Goal: Information Seeking & Learning: Learn about a topic

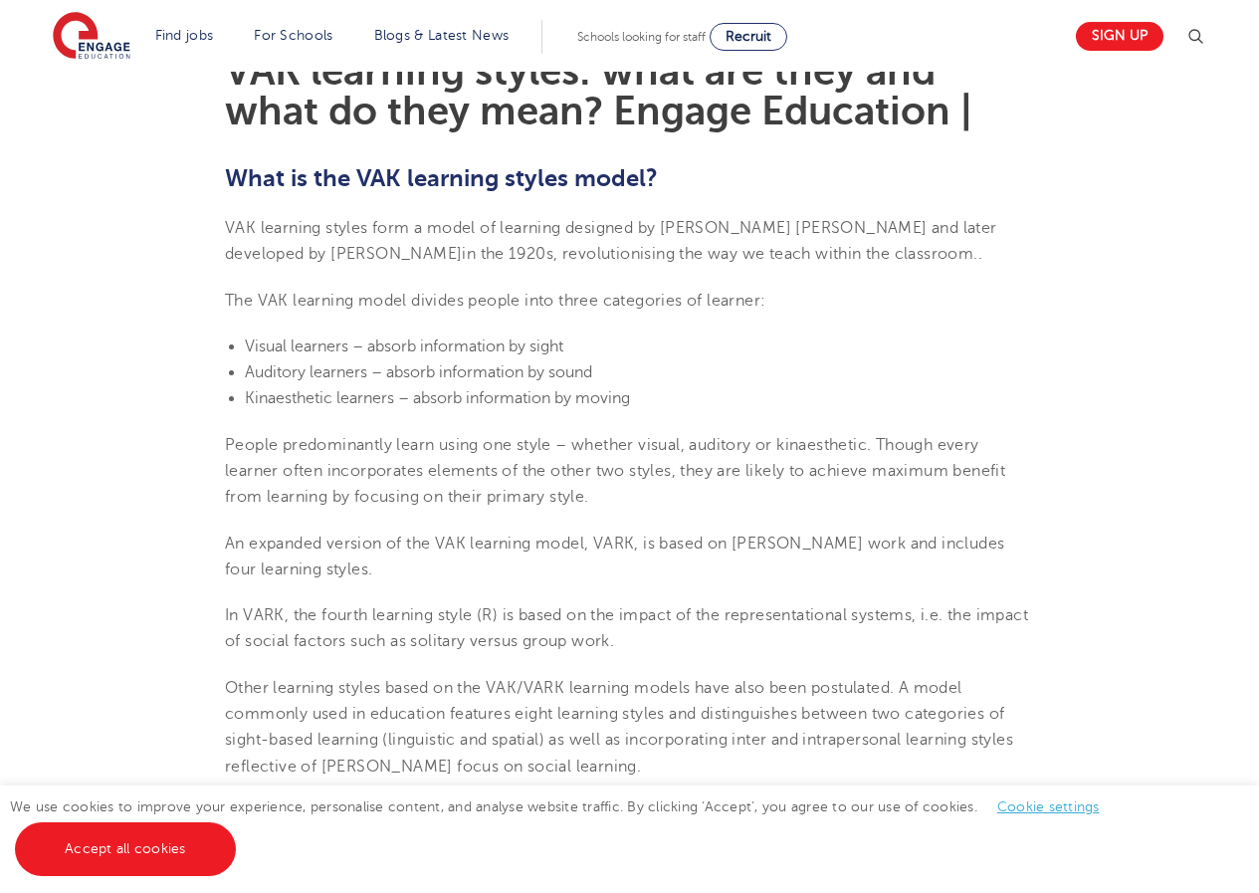
scroll to position [597, 0]
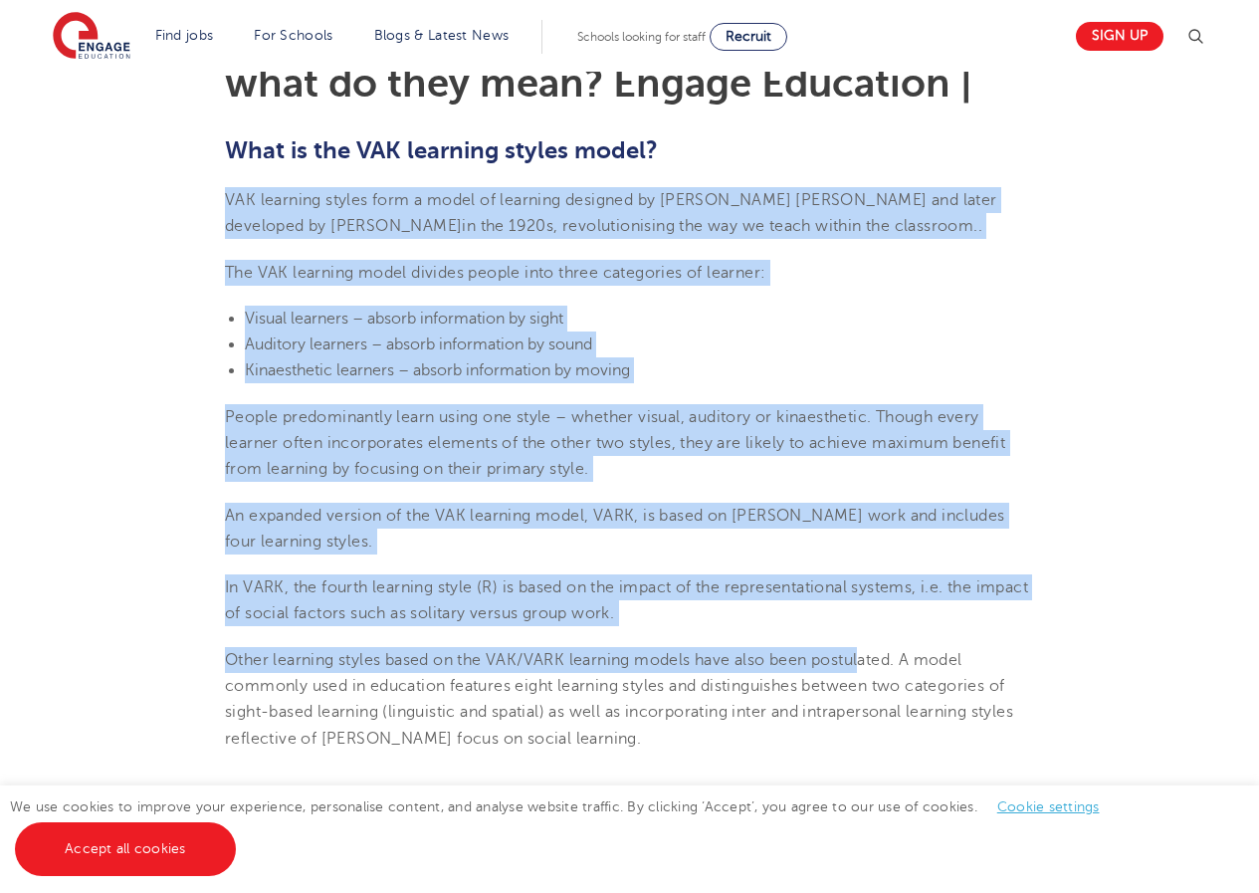
drag, startPoint x: 224, startPoint y: 195, endPoint x: 869, endPoint y: 653, distance: 791.0
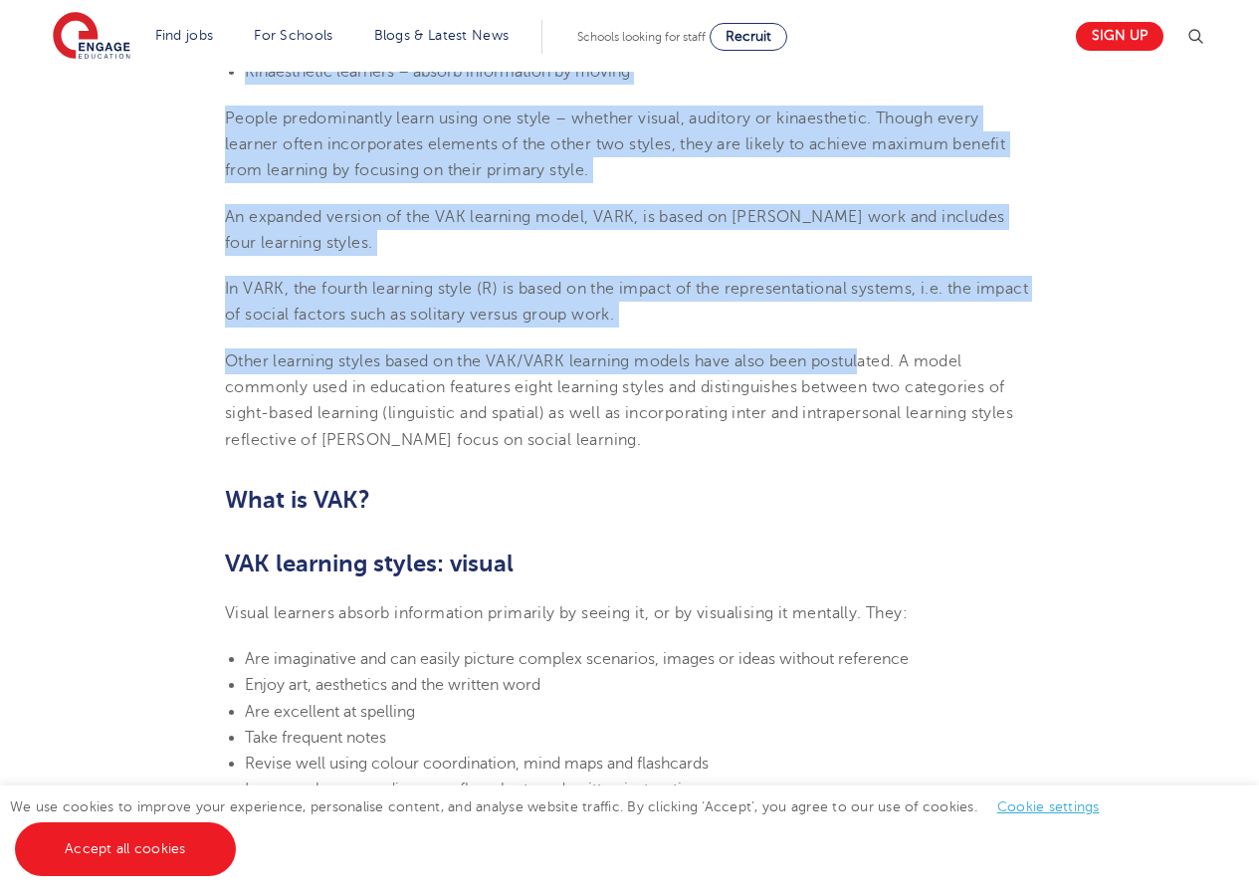
scroll to position [796, 0]
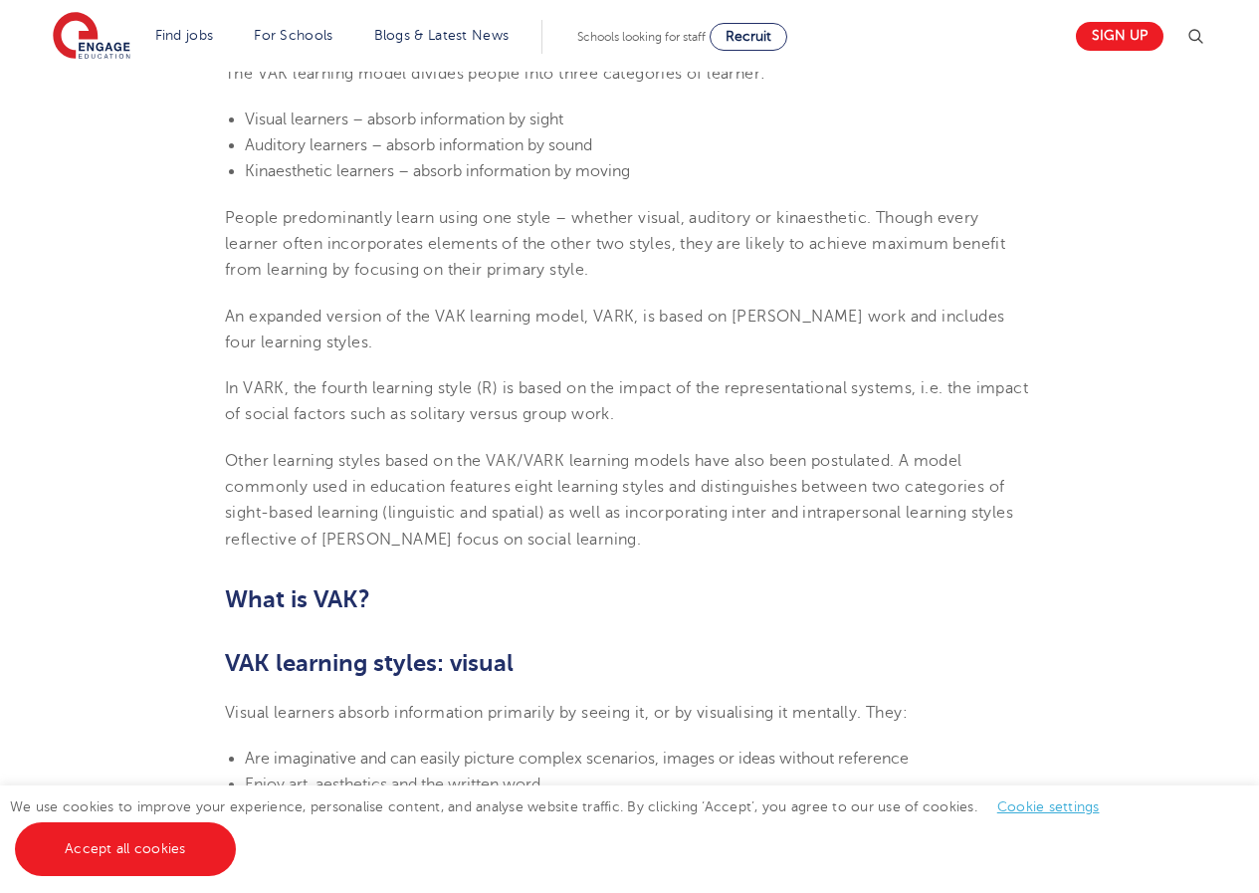
click at [673, 526] on p "Other learning styles based on the VAK/VARK learning models have also been post…" at bounding box center [629, 500] width 809 height 105
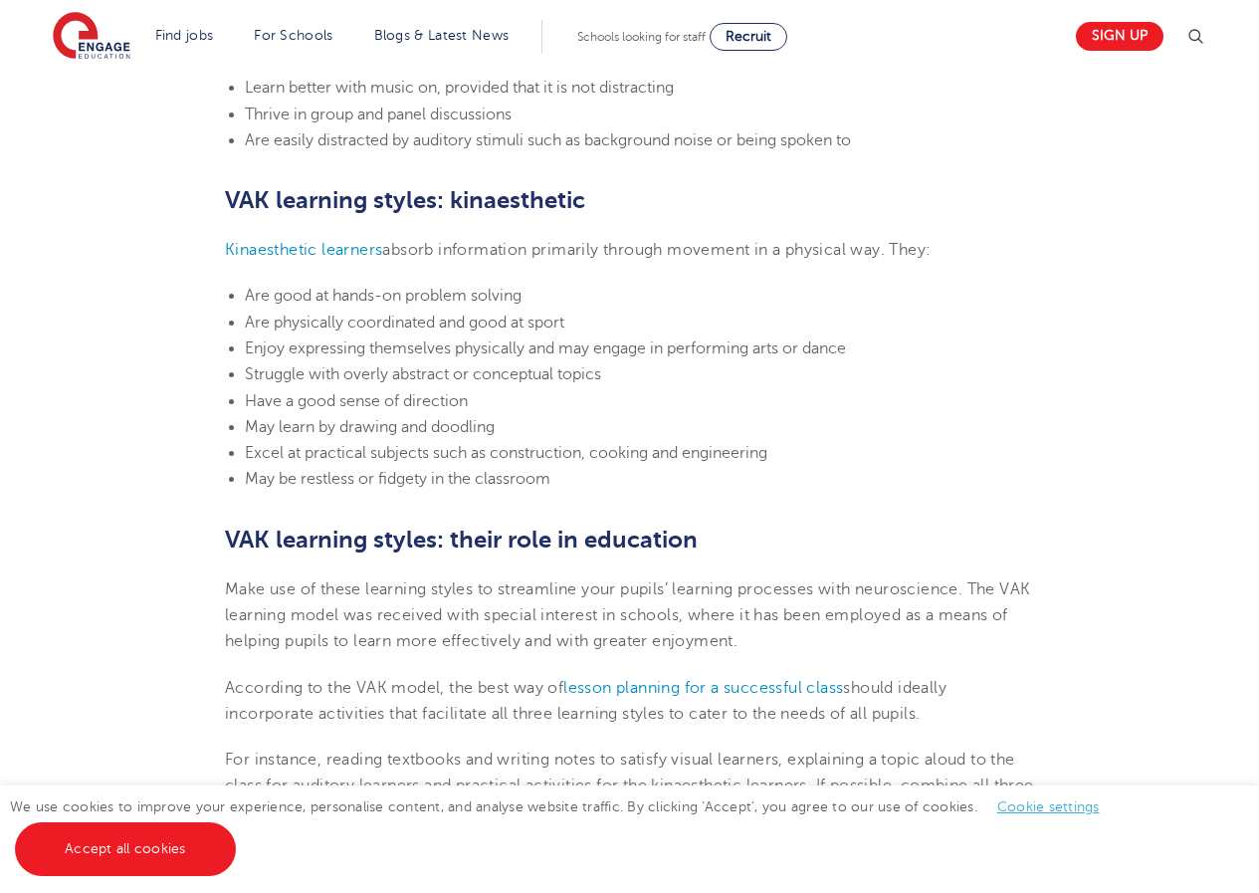
scroll to position [1894, 0]
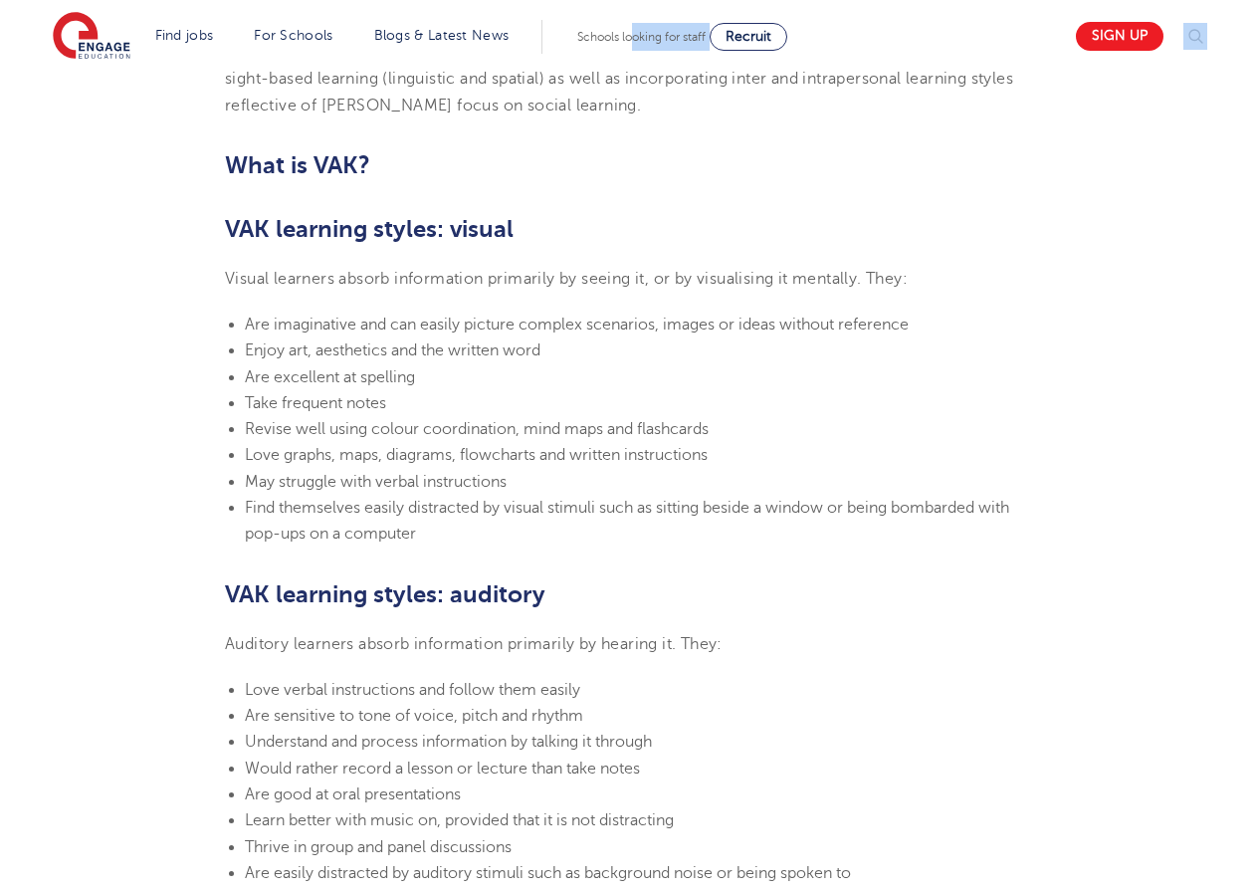
scroll to position [1188, 0]
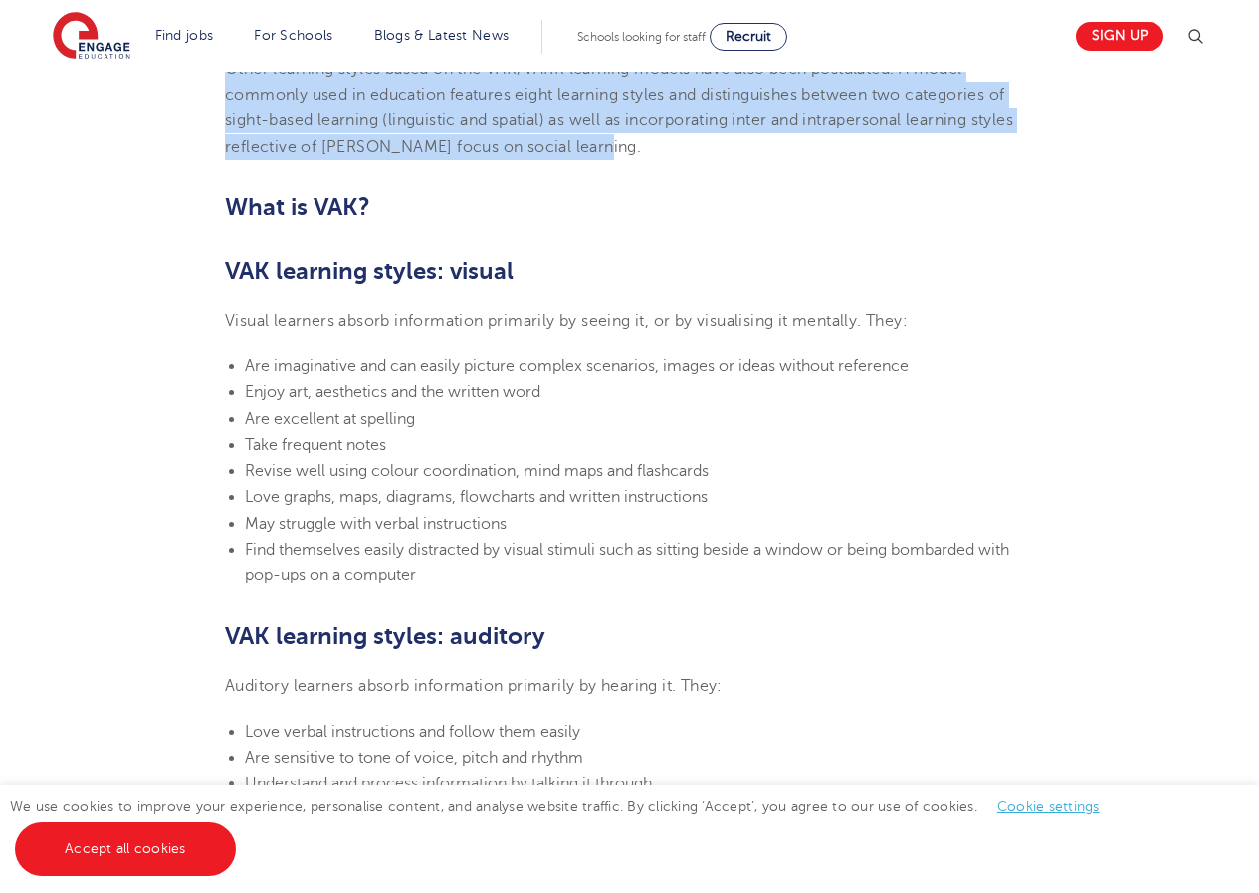
drag, startPoint x: 221, startPoint y: 297, endPoint x: 660, endPoint y: 139, distance: 466.3
click at [660, 139] on section "[DATE] VAK learning styles: what are they and what do they mean? Engage Educati…" at bounding box center [629, 754] width 1207 height 2786
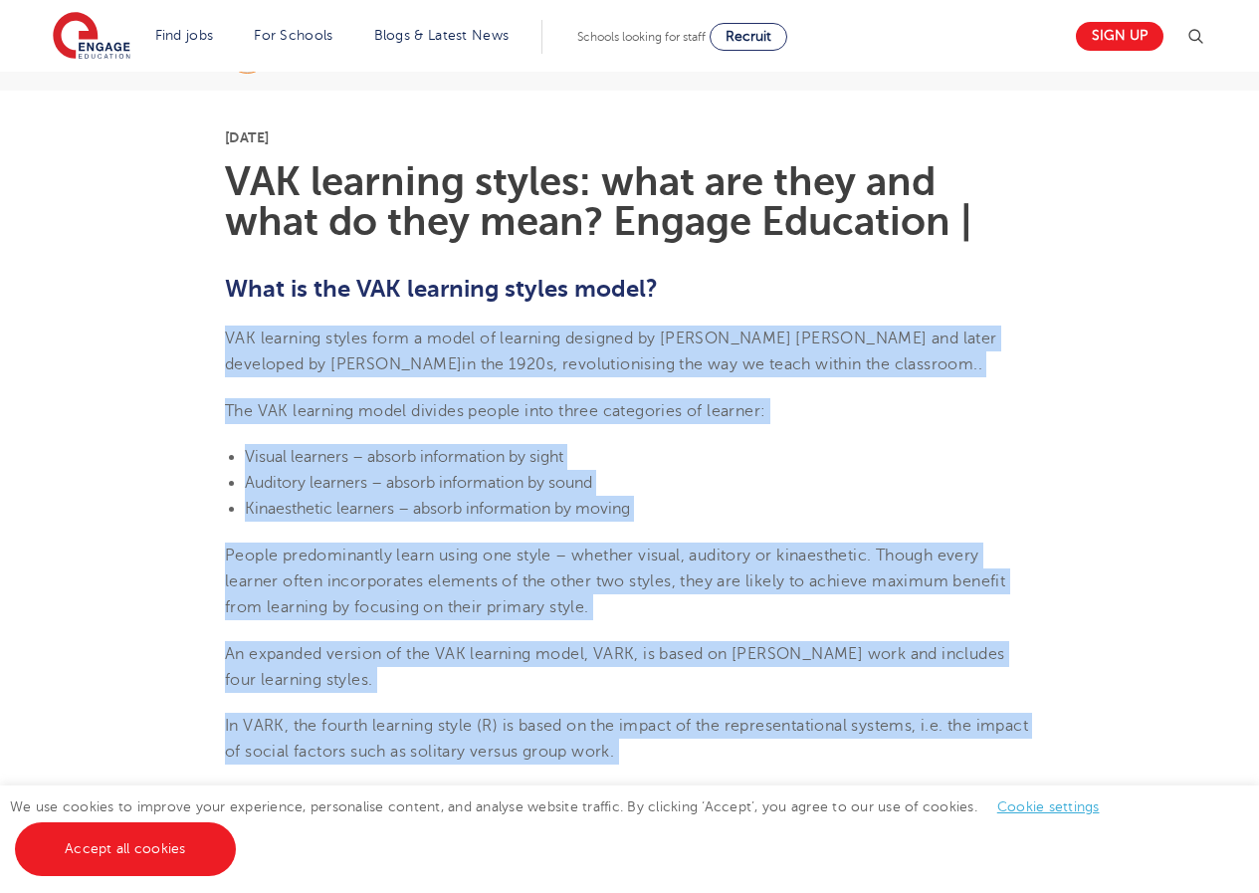
scroll to position [591, 0]
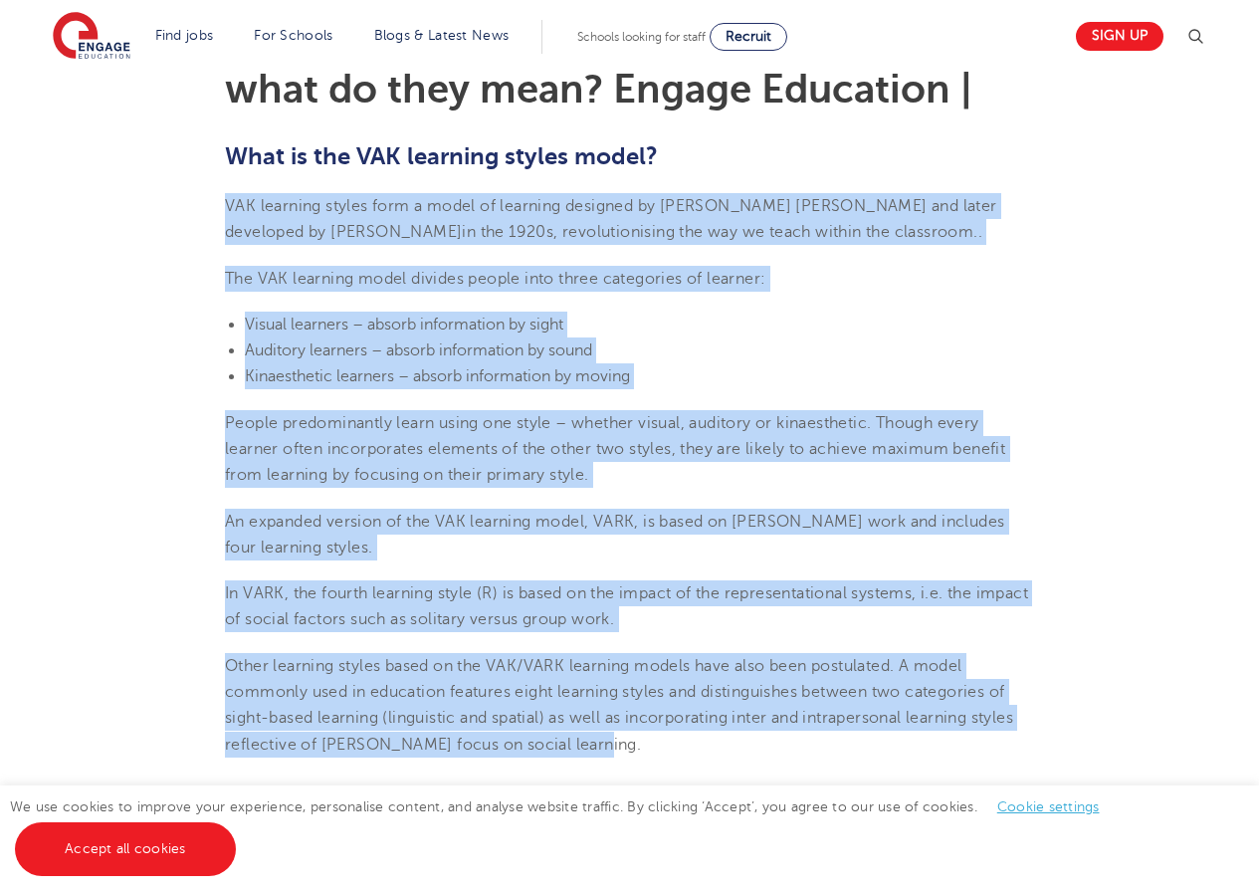
copy section "LOR ipsumdol sitame cons a elits do eiusmodt incididu ut Labore Etdol Magna ali…"
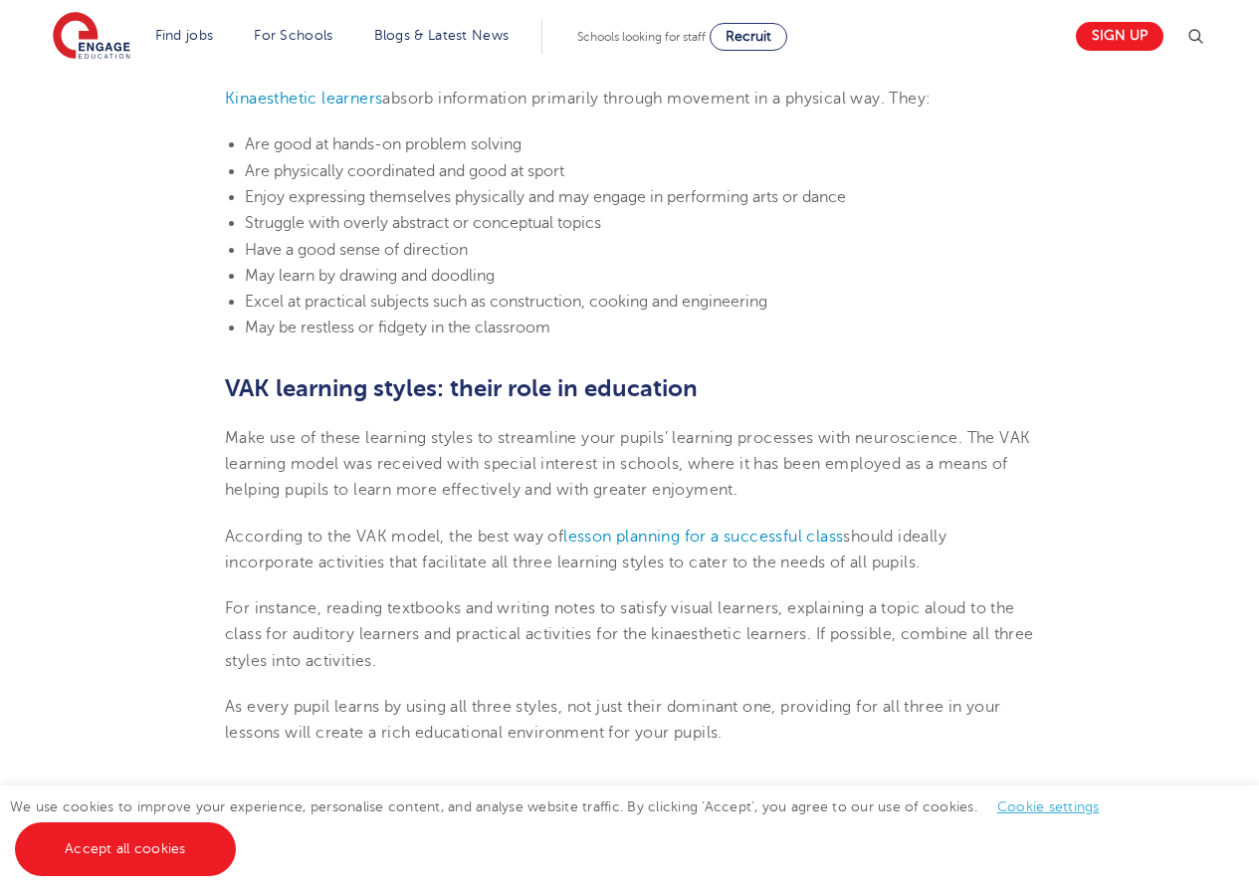
scroll to position [2283, 0]
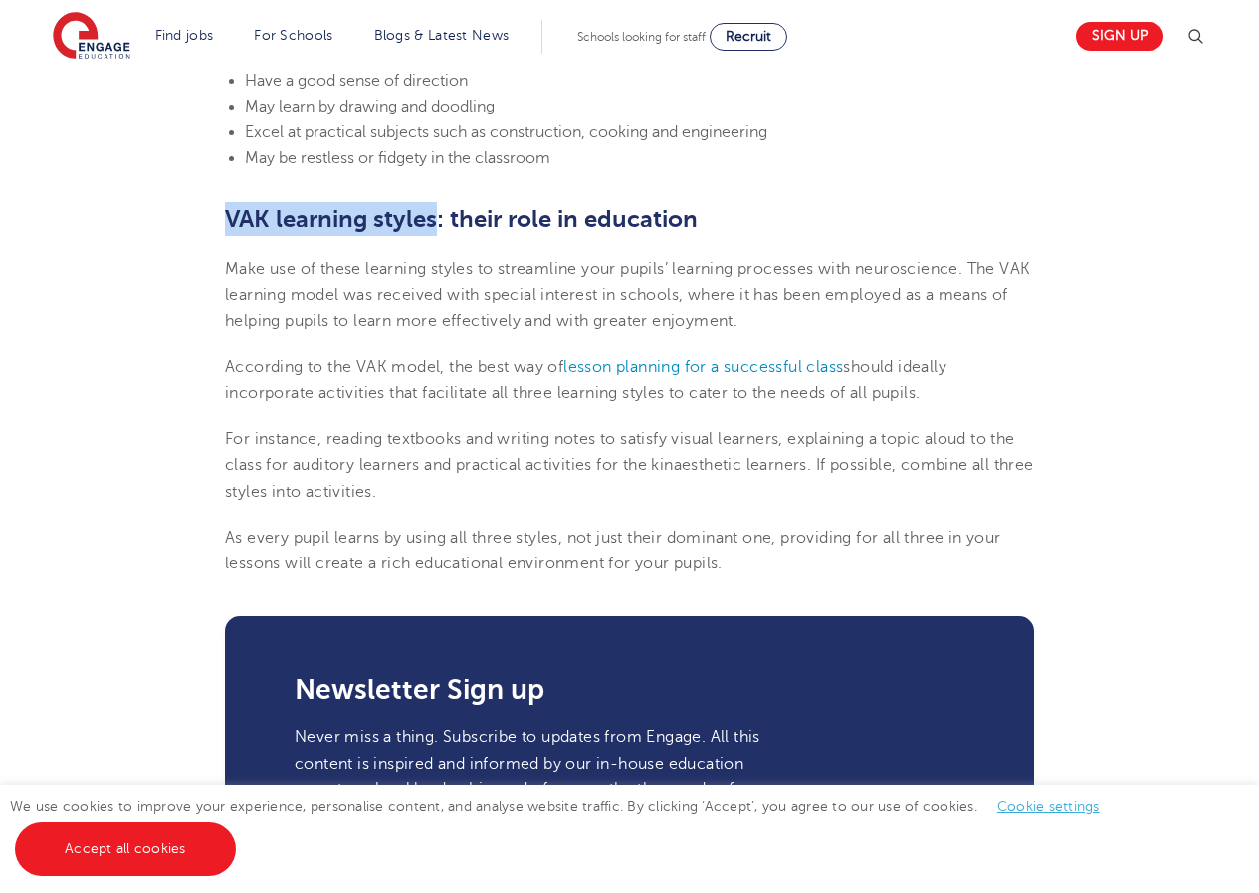
drag, startPoint x: 223, startPoint y: 203, endPoint x: 437, endPoint y: 220, distance: 214.7
copy b "VAK learning styles"
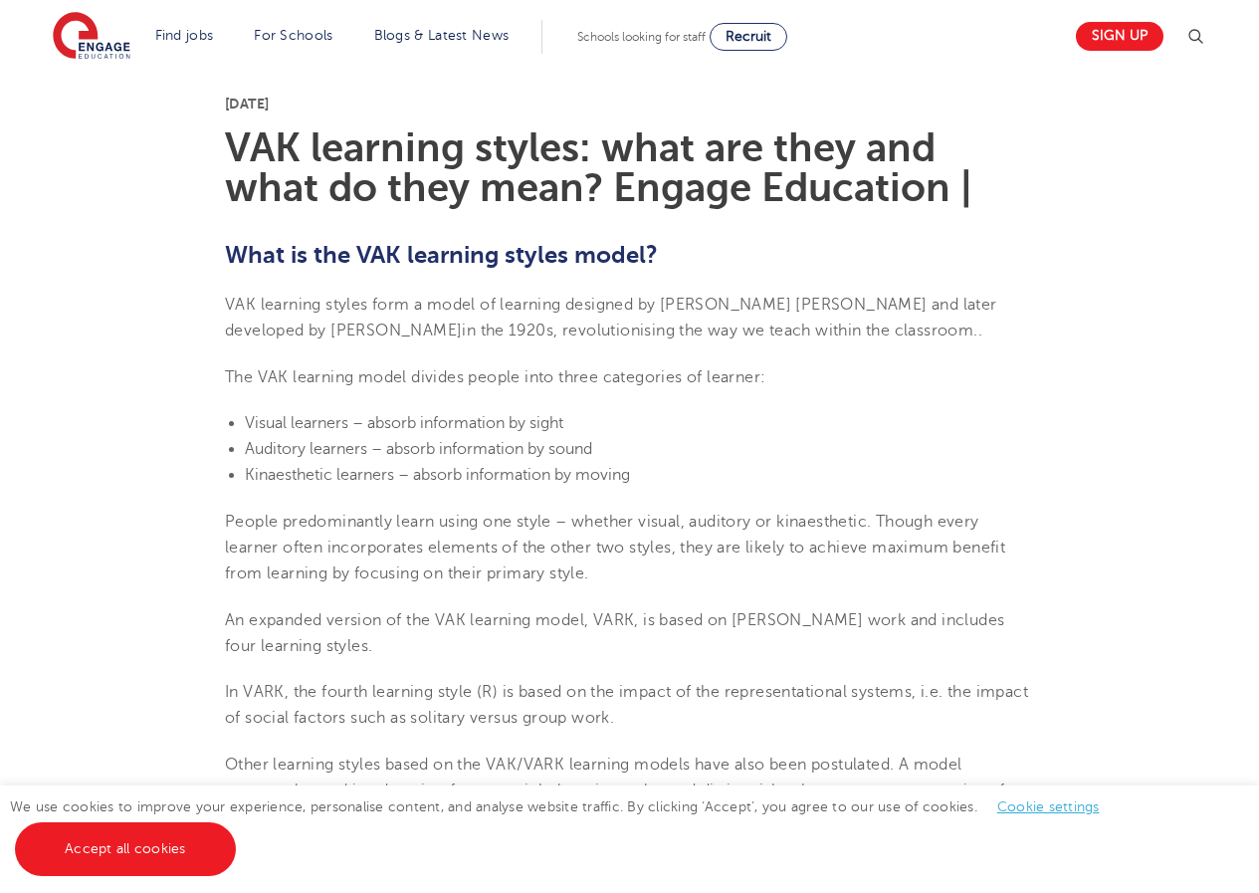
scroll to position [492, 0]
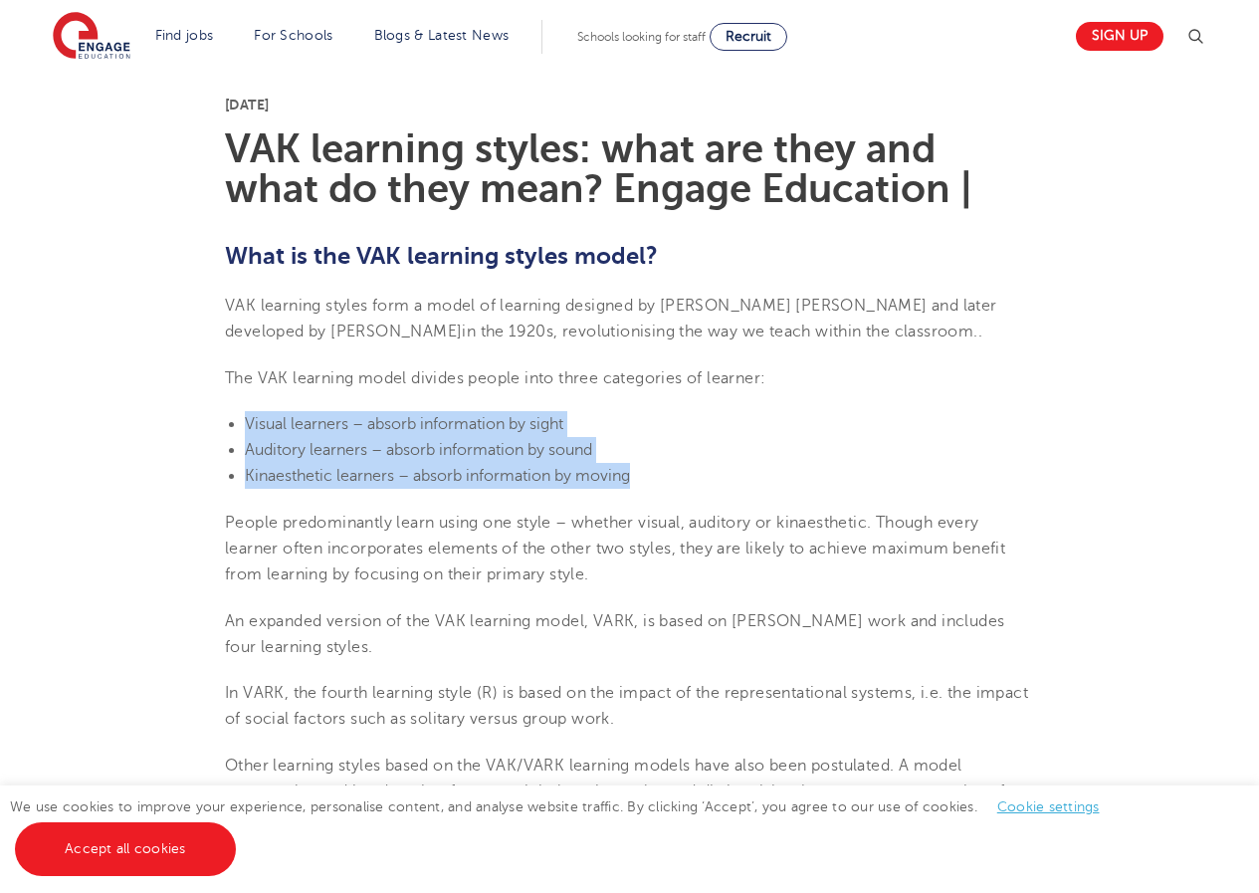
drag, startPoint x: 249, startPoint y: 424, endPoint x: 571, endPoint y: 471, distance: 325.9
click at [633, 471] on ul "Visual learners – absorb information by sight Auditory learners – absorb inform…" at bounding box center [629, 450] width 809 height 79
copy ul "Visual learners – absorb information by sight Auditory learners – absorb inform…"
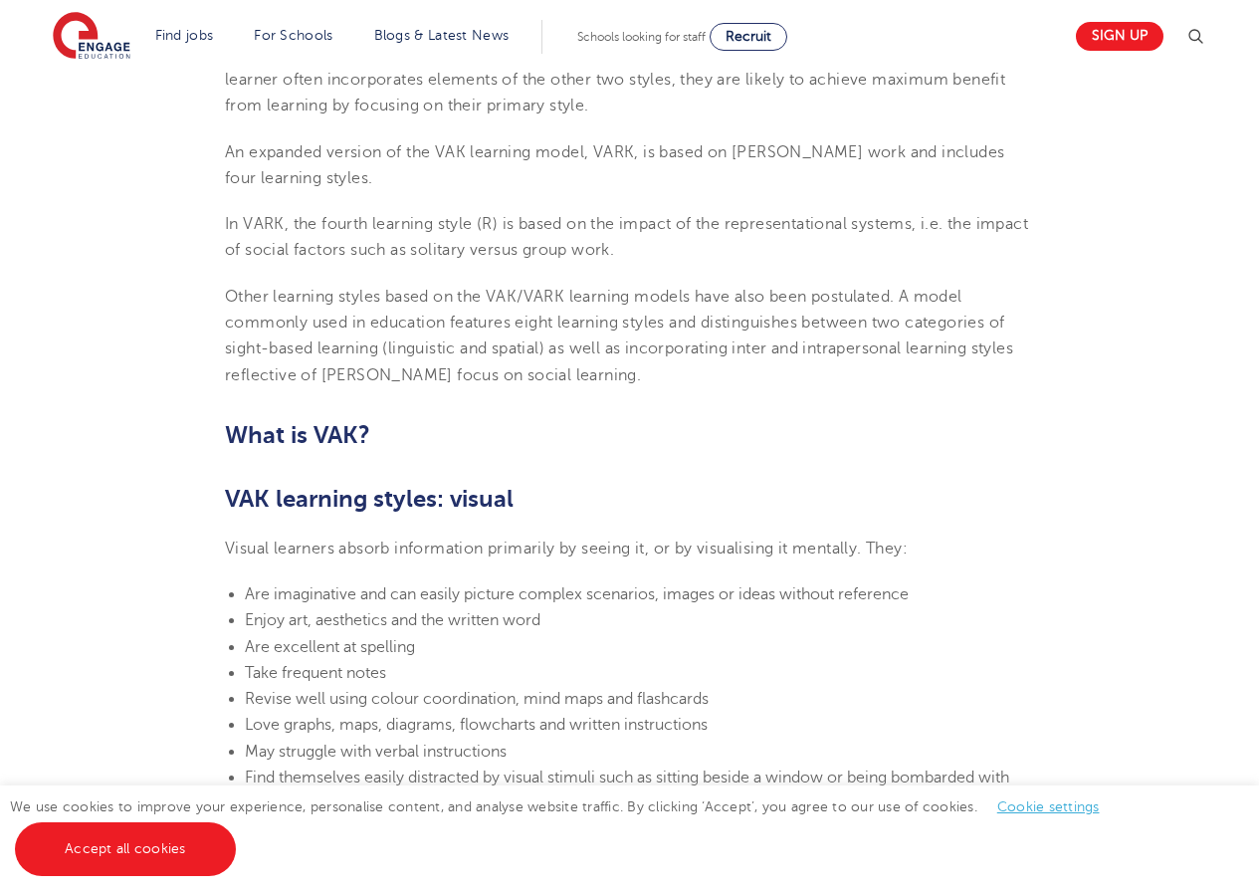
scroll to position [989, 0]
